Goal: Task Accomplishment & Management: Use online tool/utility

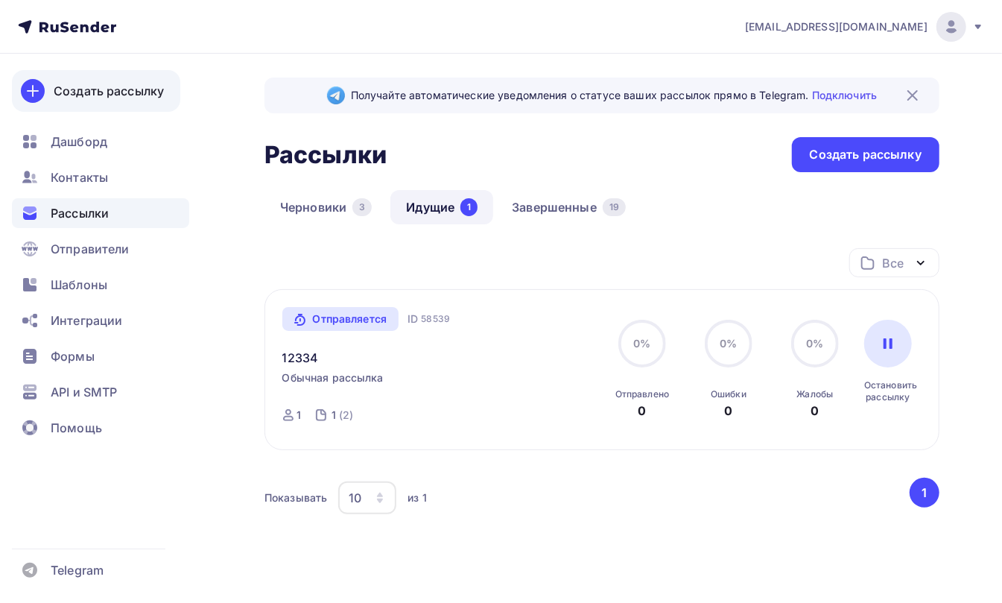
click at [82, 91] on div "Создать рассылку" at bounding box center [109, 91] width 110 height 18
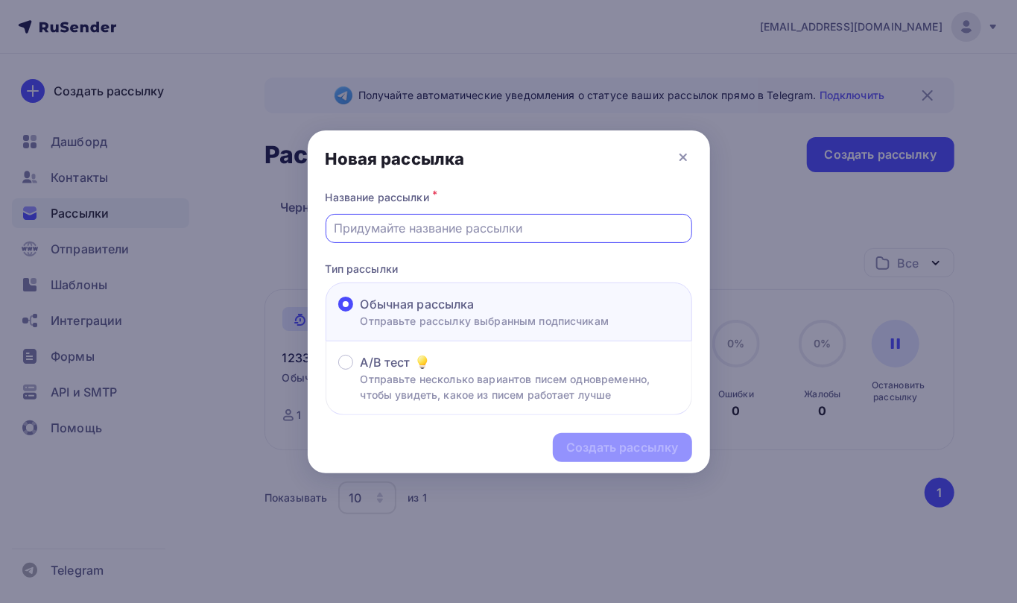
click at [408, 221] on input "text" at bounding box center [508, 228] width 349 height 18
type input "12334"
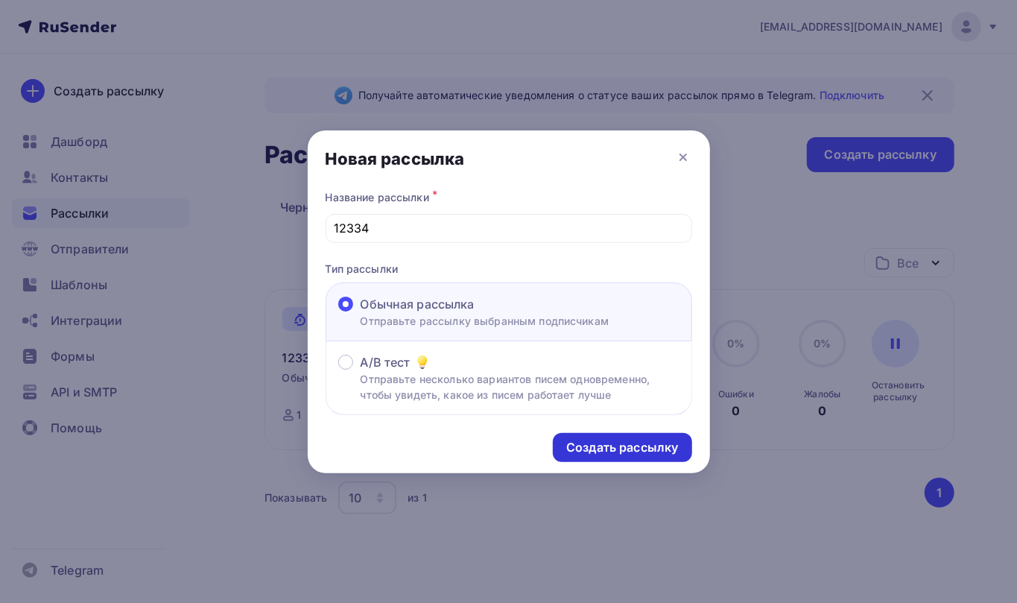
click at [599, 444] on div "Создать рассылку" at bounding box center [622, 447] width 112 height 17
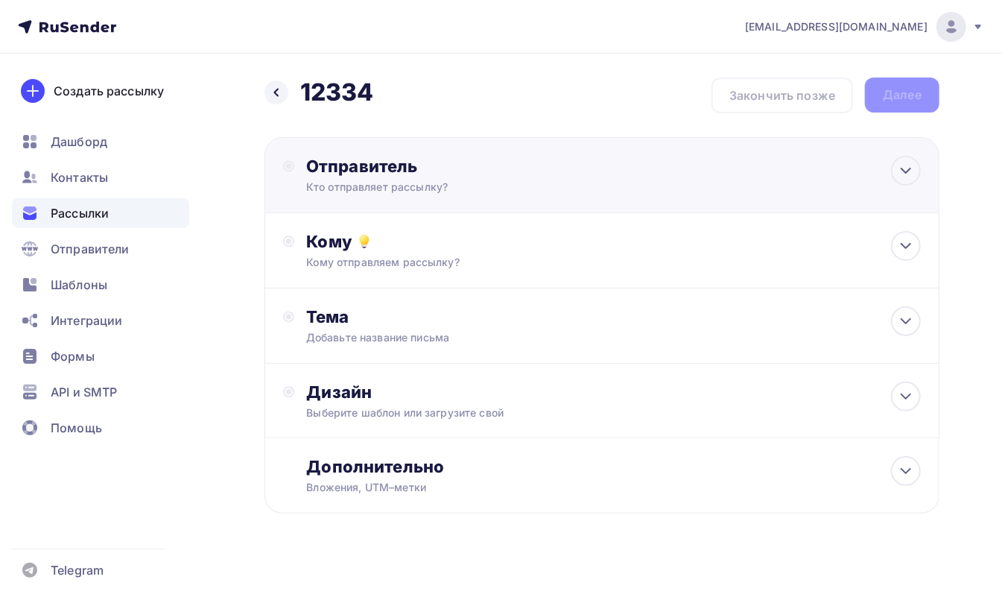
click at [365, 183] on div "Кто отправляет рассылку?" at bounding box center [451, 187] width 290 height 15
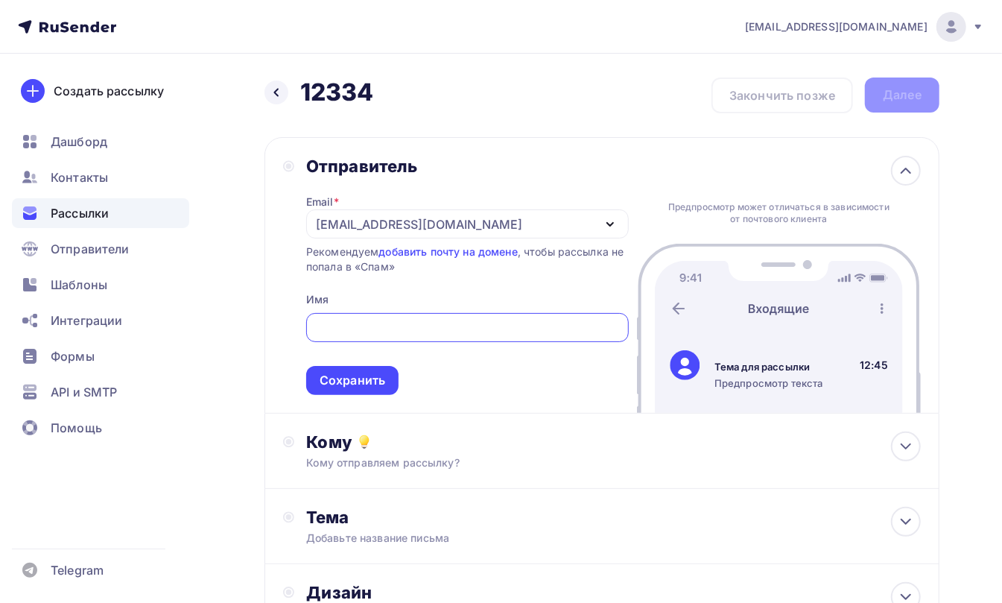
click at [364, 325] on input "text" at bounding box center [466, 328] width 305 height 18
type input "г8шшлш"
click at [346, 371] on div "Сохранить" at bounding box center [352, 380] width 92 height 29
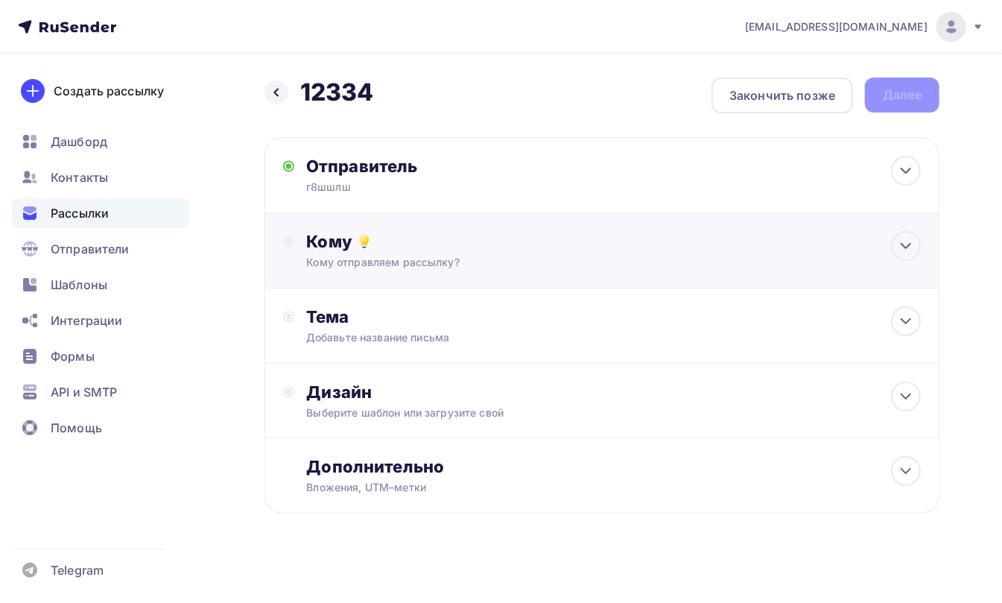
click at [323, 228] on div "Кому Кому отправляем рассылку? Списки получателей Выберите список Все списки id…" at bounding box center [601, 250] width 675 height 75
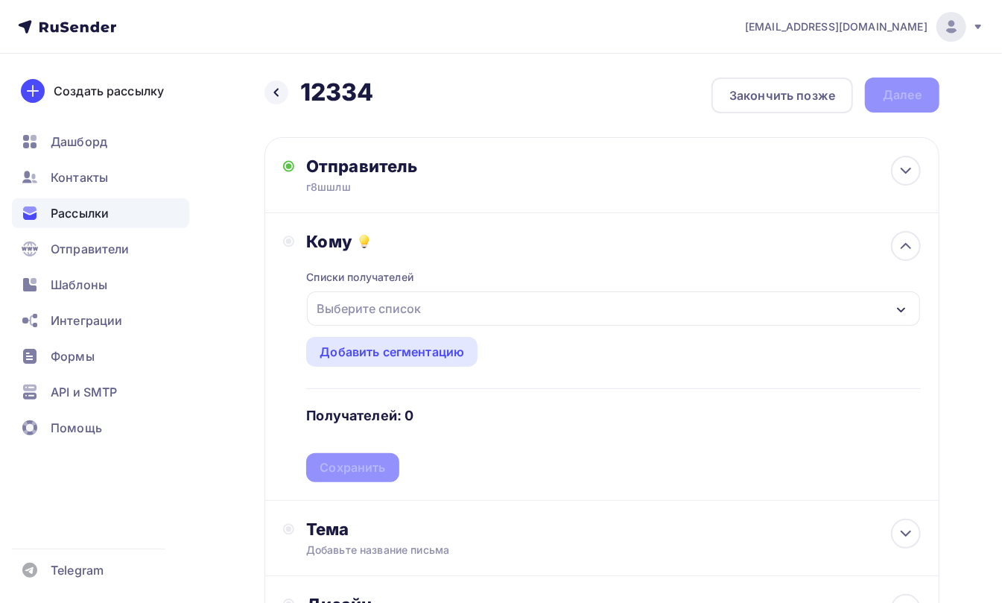
click at [347, 305] on div "Выберите список" at bounding box center [369, 308] width 116 height 27
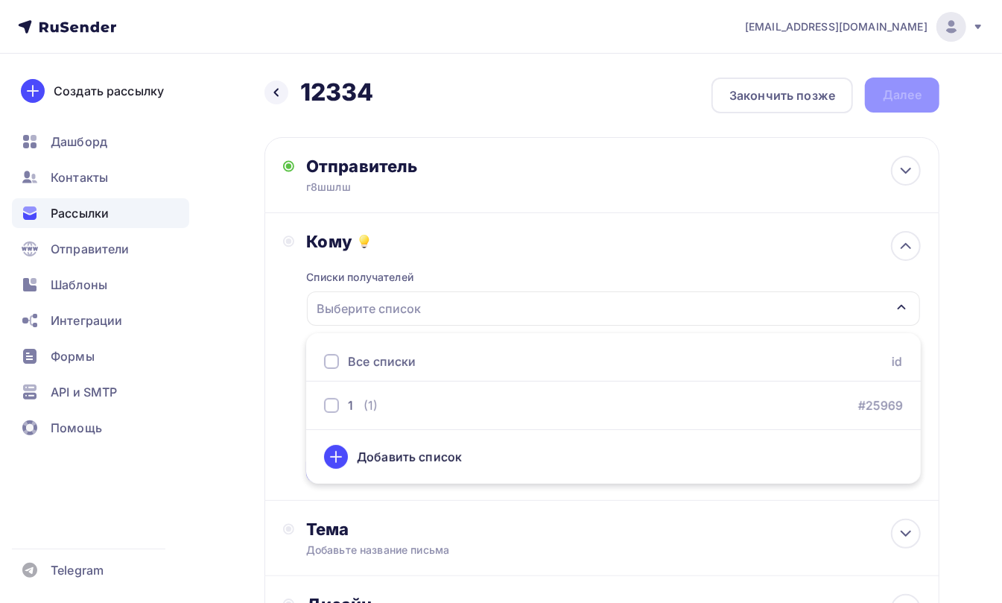
click at [334, 359] on div at bounding box center [331, 361] width 15 height 15
click at [284, 453] on div "Кому Списки получателей 1 Все списки id 1 (1) #25969 Добавить список Добавить с…" at bounding box center [602, 356] width 638 height 251
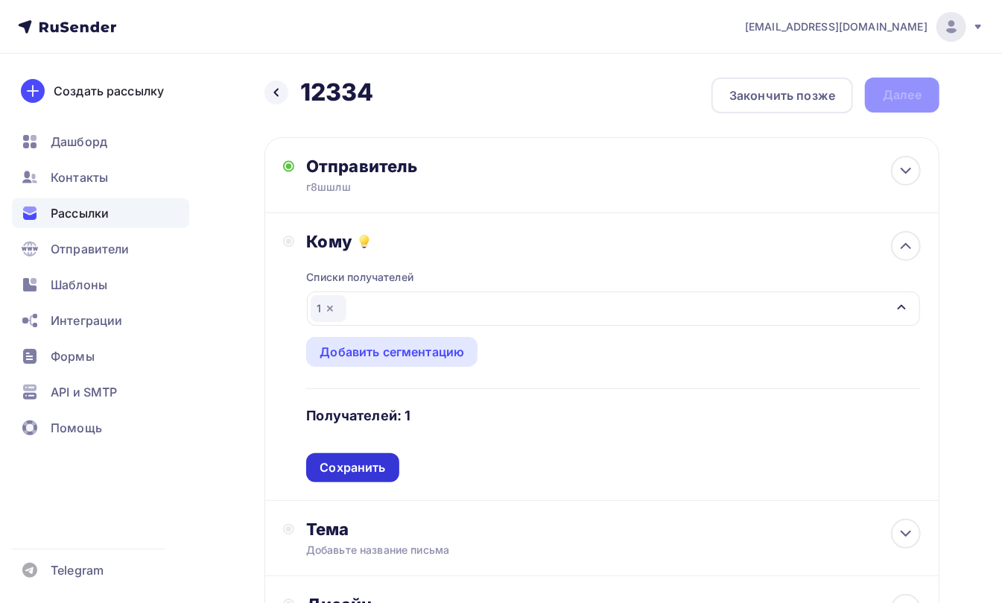
click at [350, 462] on div "Сохранить" at bounding box center [353, 467] width 66 height 17
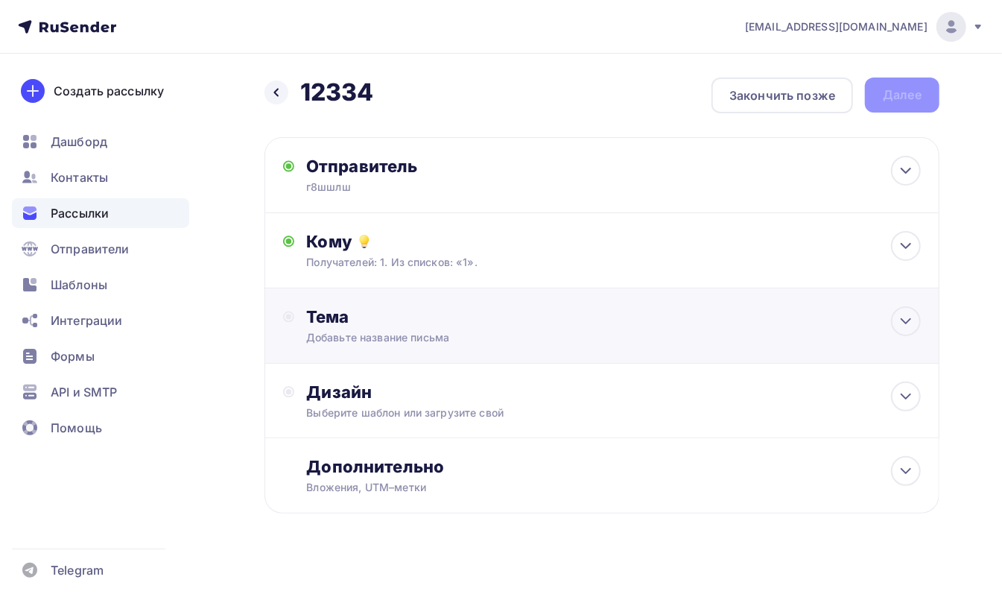
click at [320, 314] on div "Тема" at bounding box center [453, 316] width 294 height 21
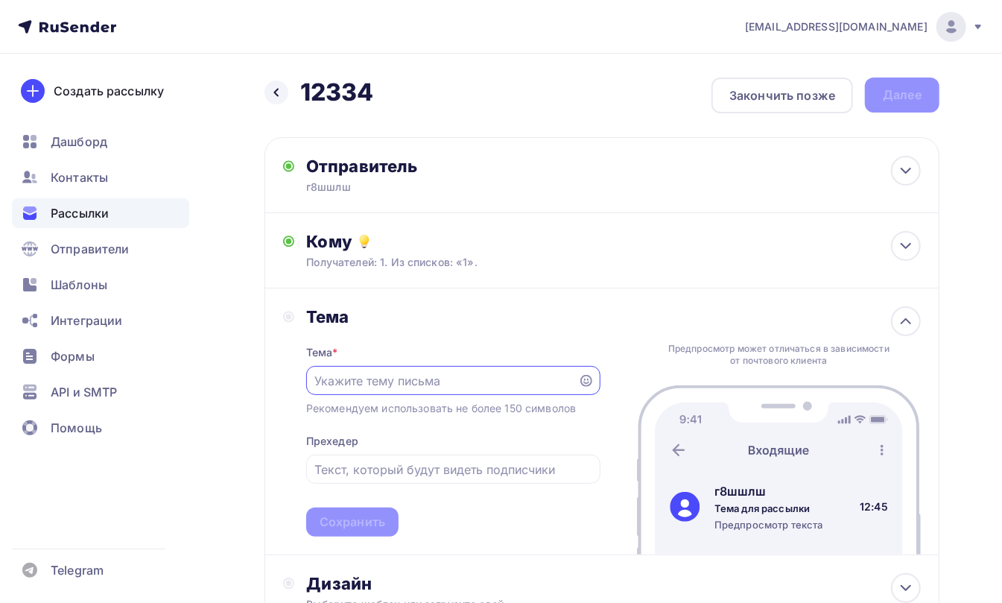
click at [355, 382] on input "text" at bounding box center [441, 381] width 255 height 18
type input "нгленгленгленлн"
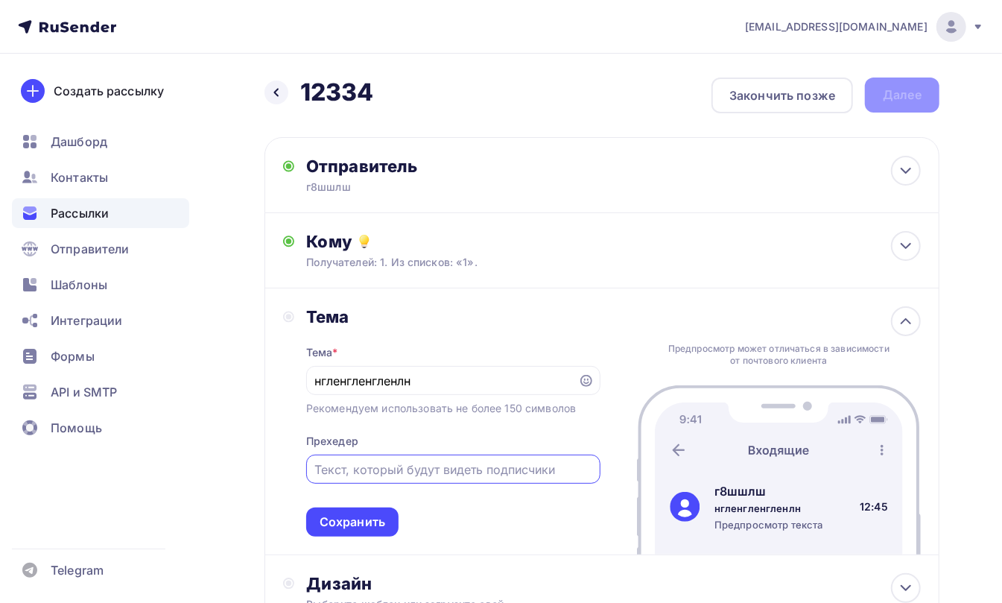
click at [344, 471] on input "text" at bounding box center [452, 469] width 277 height 18
type input "нгелнгеленгле"
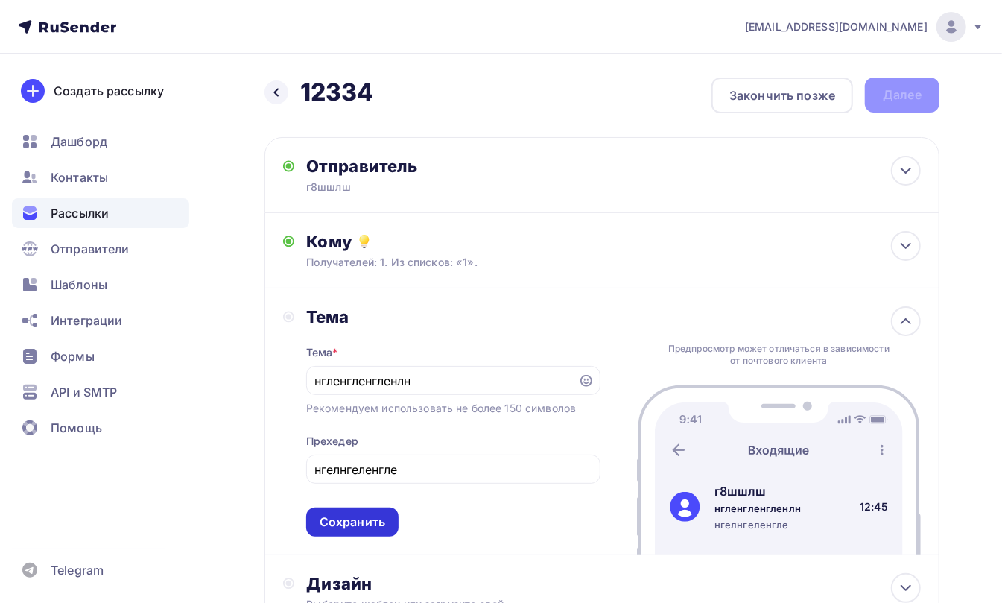
click at [349, 522] on div "Сохранить" at bounding box center [353, 521] width 66 height 17
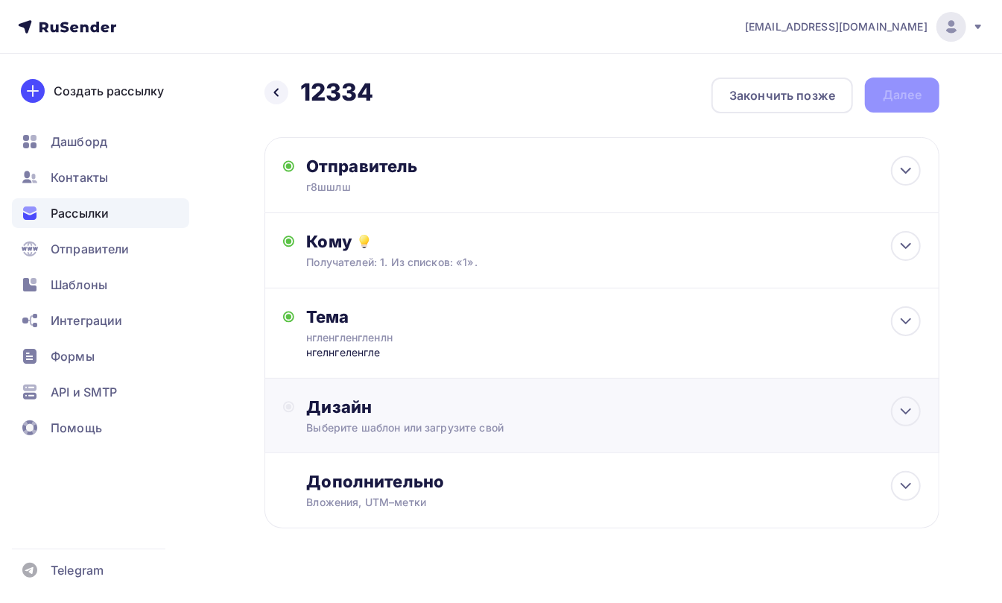
click at [337, 420] on div "Выберите шаблон или загрузите свой" at bounding box center [582, 427] width 553 height 15
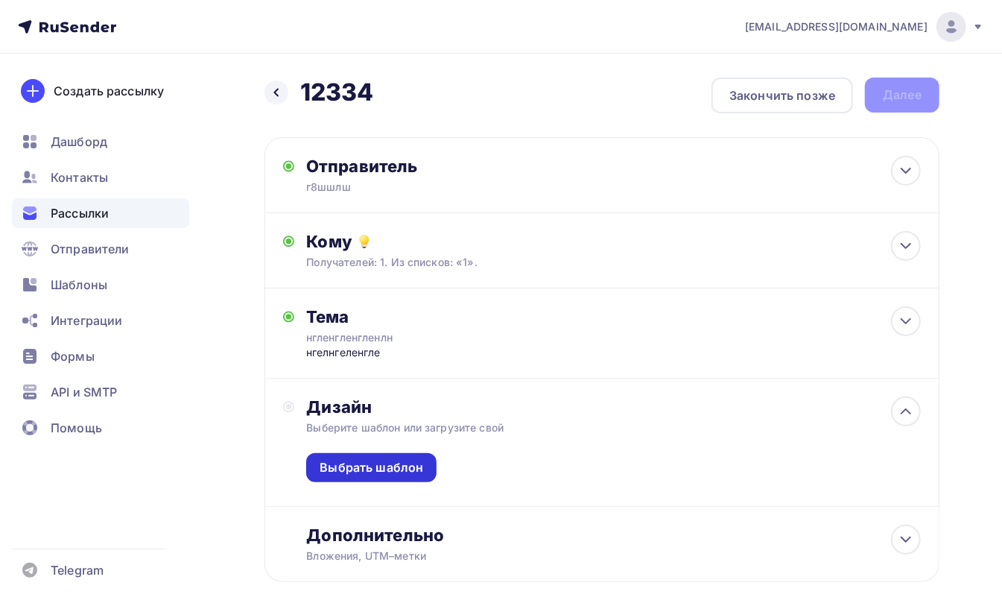
click at [343, 466] on div "Выбрать шаблон" at bounding box center [372, 467] width 104 height 17
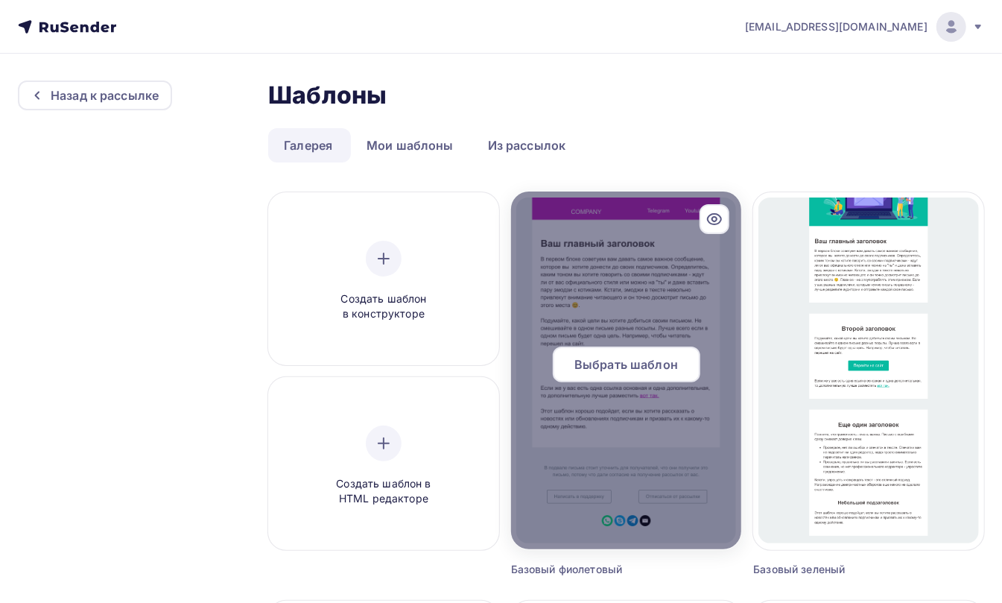
click at [615, 366] on span "Выбрать шаблон" at bounding box center [626, 364] width 104 height 18
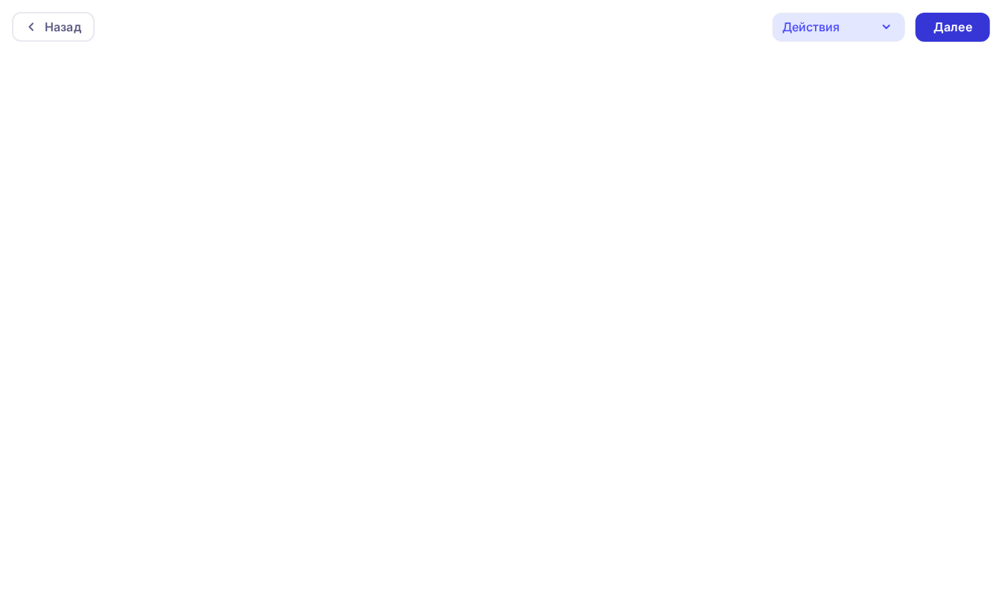
click at [955, 19] on div "Далее" at bounding box center [952, 27] width 39 height 17
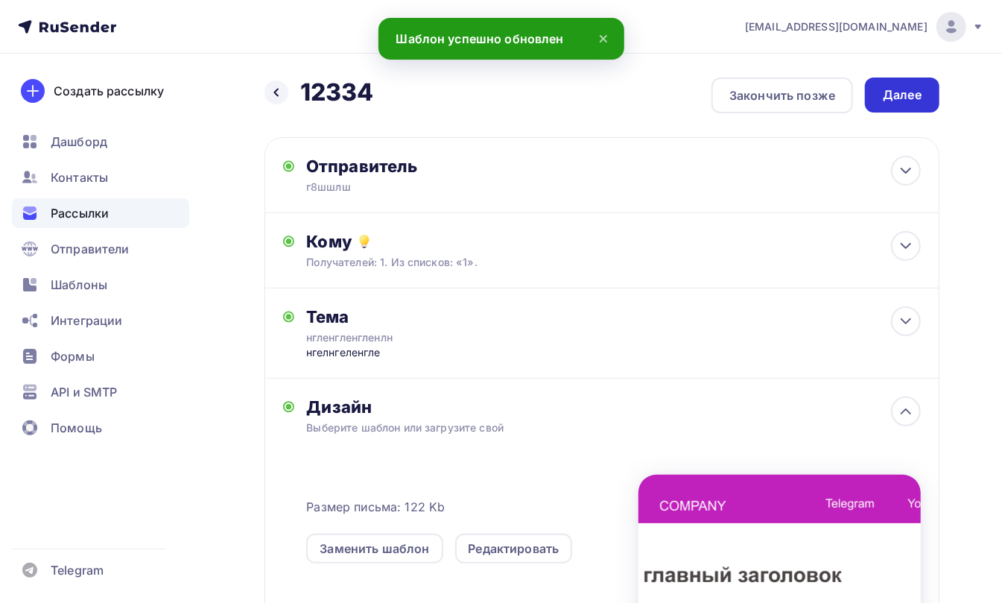
click at [909, 90] on div "Далее" at bounding box center [902, 94] width 39 height 17
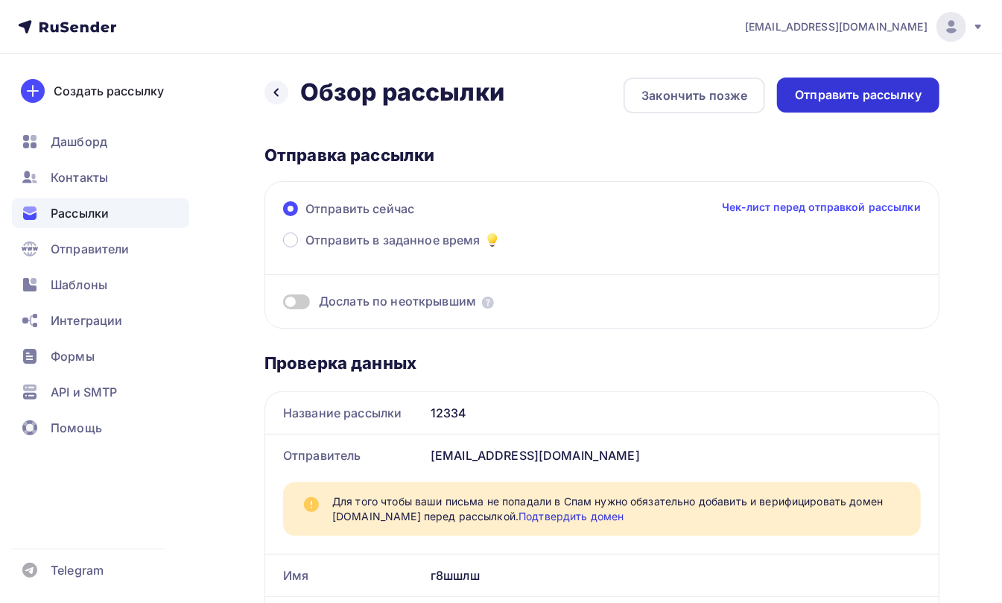
click at [849, 95] on div "Отправить рассылку" at bounding box center [858, 94] width 127 height 17
